Goal: Use online tool/utility: Utilize a website feature to perform a specific function

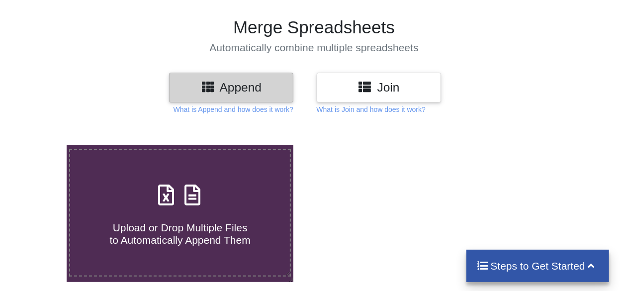
scroll to position [50, 0]
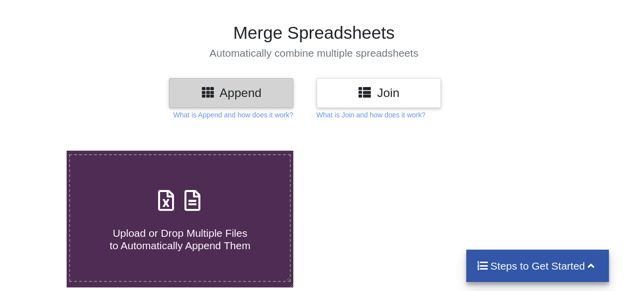
click at [180, 201] on span at bounding box center [180, 201] width 53 height 23
click at [41, 151] on input "Upload or Drop Multiple Files to Automatically Append Them" at bounding box center [41, 151] width 0 height 0
type input "C:\fakepath\Subcity.xlsx"
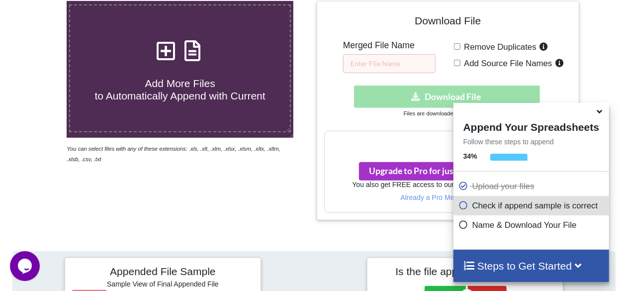
scroll to position [0, 0]
click at [386, 65] on input "text" at bounding box center [389, 63] width 93 height 19
type input "subcity"
click at [426, 97] on div "Download hidden Download File" at bounding box center [448, 97] width 248 height 22
click at [458, 43] on input "Remove Duplicates" at bounding box center [457, 46] width 6 height 6
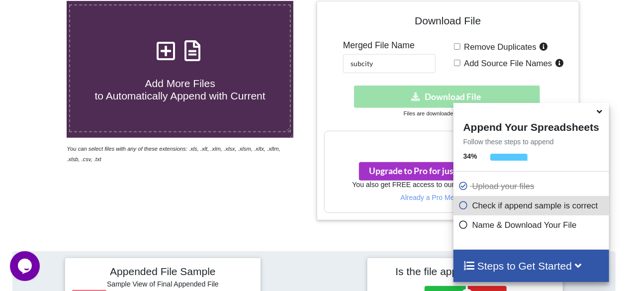
checkbox input "true"
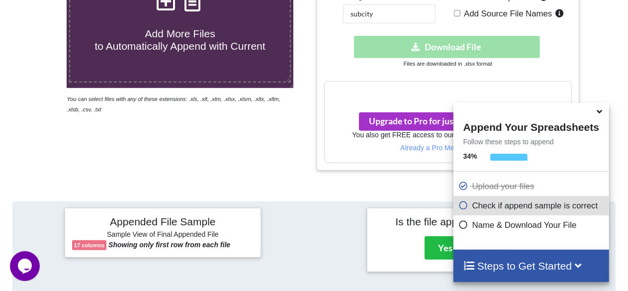
scroll to position [299, 0]
